Goal: Task Accomplishment & Management: Complete application form

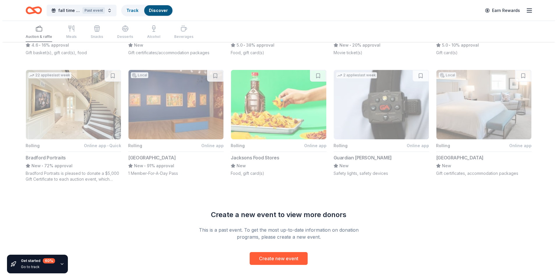
scroll to position [422, 0]
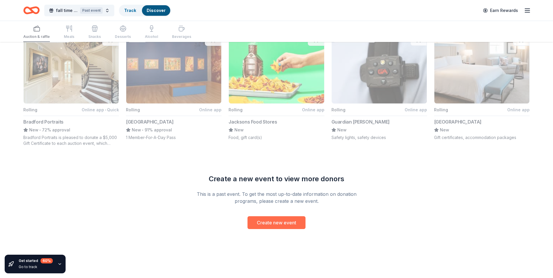
click at [279, 220] on button "Create new event" at bounding box center [276, 222] width 58 height 13
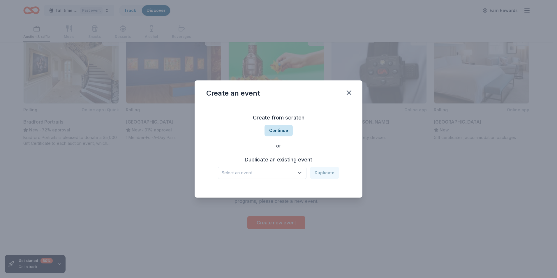
click at [273, 128] on button "Continue" at bounding box center [279, 131] width 28 height 12
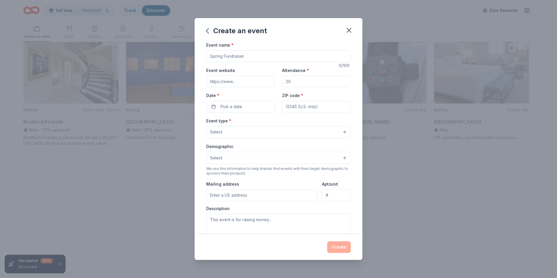
click at [246, 57] on input "Event name *" at bounding box center [278, 56] width 144 height 12
type input "xmas"
click at [319, 86] on input "Attendance *" at bounding box center [316, 81] width 69 height 12
type input "1000"
type input "90249"
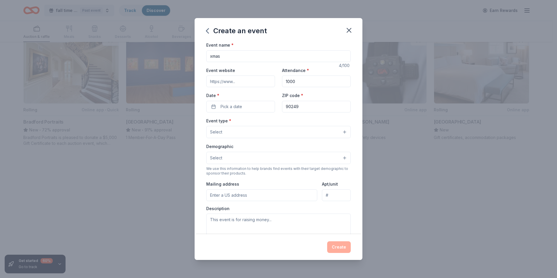
type input "[STREET_ADDRESS]"
click at [239, 110] on span "Pick a date" at bounding box center [232, 106] width 22 height 7
click at [269, 124] on button "Go to next month" at bounding box center [271, 122] width 8 height 8
click at [227, 183] on button "23" at bounding box center [229, 182] width 10 height 10
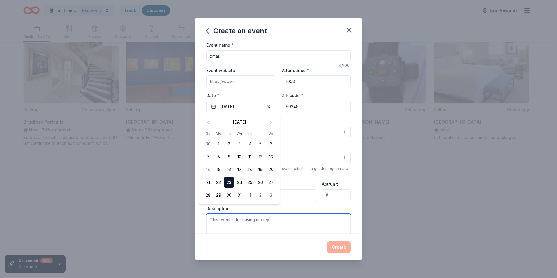
click at [288, 227] on textarea at bounding box center [278, 227] width 144 height 26
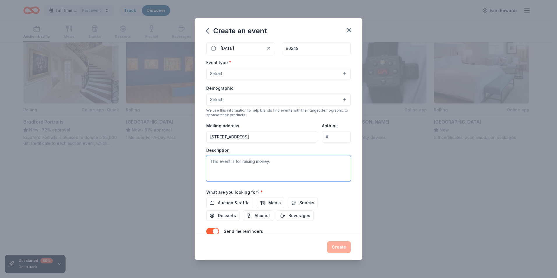
scroll to position [0, 0]
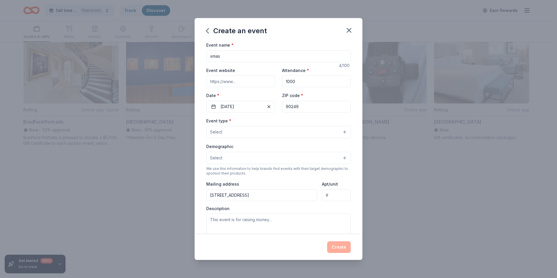
click at [237, 126] on button "Select" at bounding box center [278, 132] width 144 height 12
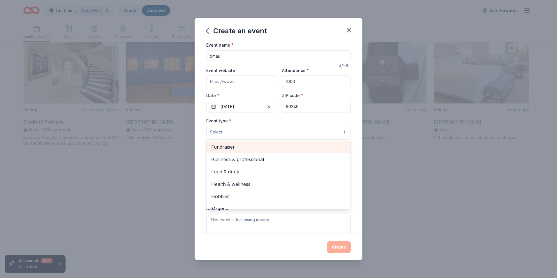
click at [238, 151] on span "Fundraiser" at bounding box center [278, 147] width 135 height 8
click at [237, 149] on span "Business & professional" at bounding box center [278, 148] width 135 height 8
click at [237, 149] on span "Food & drink" at bounding box center [278, 148] width 135 height 8
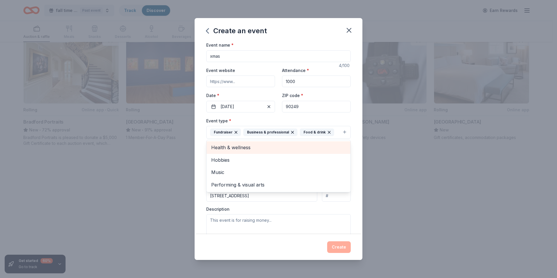
click at [237, 149] on span "Health & wellness" at bounding box center [278, 148] width 135 height 8
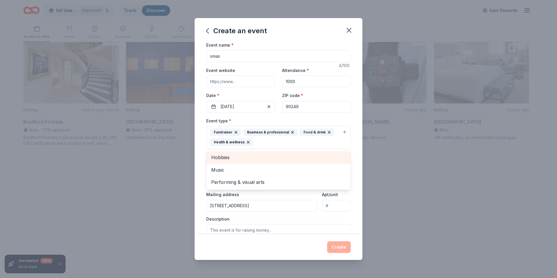
click at [232, 154] on span "Hobbies" at bounding box center [278, 158] width 135 height 8
click at [228, 160] on span "Music" at bounding box center [278, 158] width 135 height 8
click at [228, 161] on span "Performing & visual arts" at bounding box center [278, 158] width 135 height 8
